Goal: Information Seeking & Learning: Learn about a topic

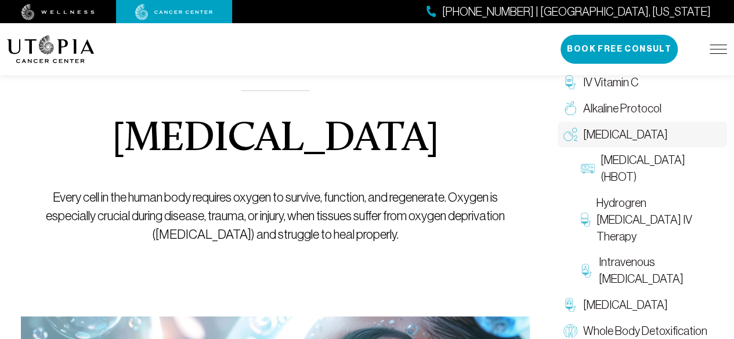
scroll to position [75, 0]
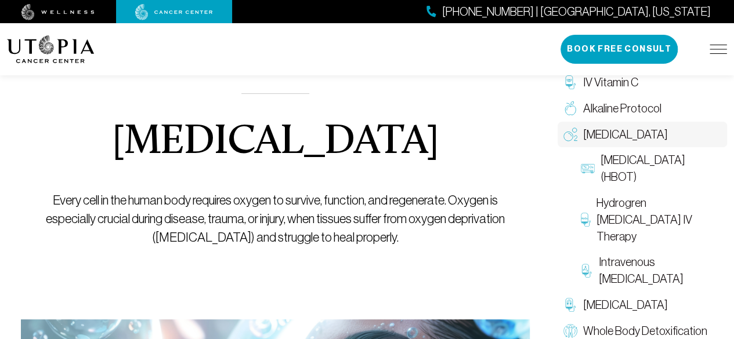
click at [448, 123] on div "Oxygen Therapy Every cell in the human body requires oxygen to survive, functio…" at bounding box center [275, 148] width 462 height 343
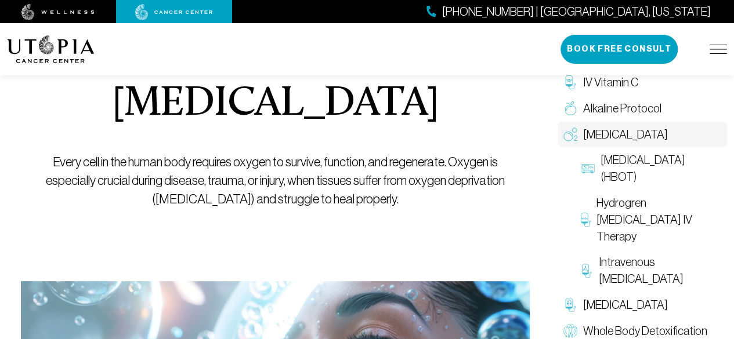
scroll to position [411, 0]
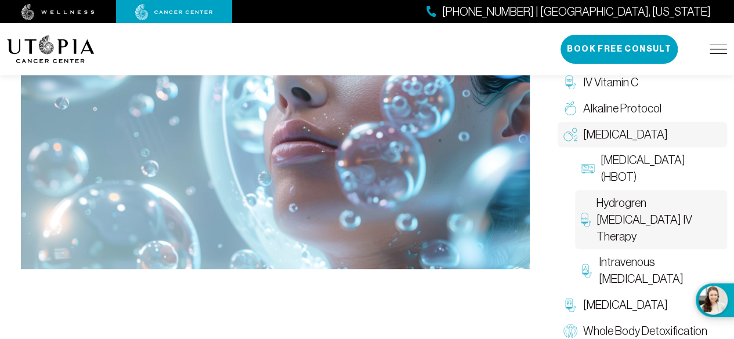
click at [726, 197] on link "Hydrogren Peroxide IV Therapy" at bounding box center [651, 219] width 152 height 59
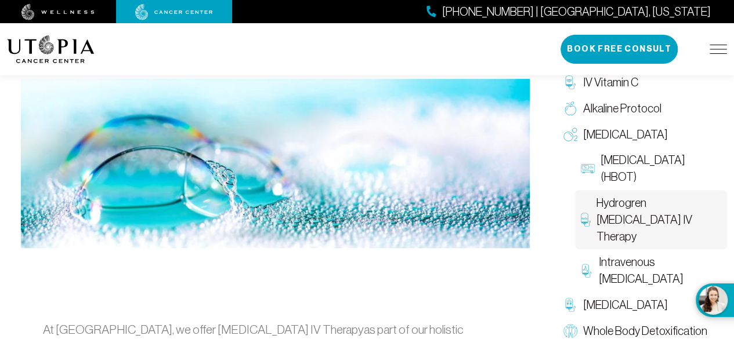
scroll to position [394, 0]
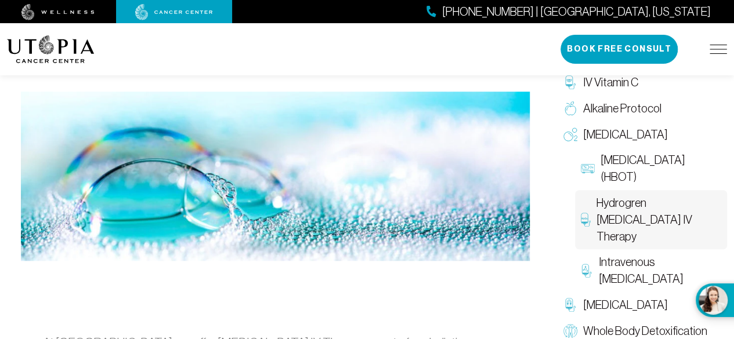
scroll to position [411, 0]
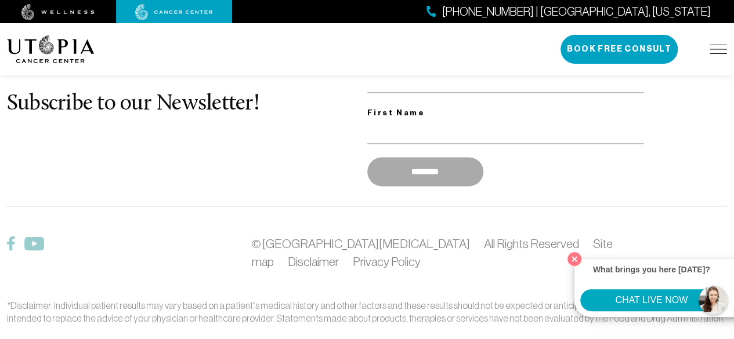
scroll to position [3102, 0]
click at [521, 236] on link "Site map" at bounding box center [432, 252] width 361 height 32
